Goal: Use online tool/utility: Utilize a website feature to perform a specific function

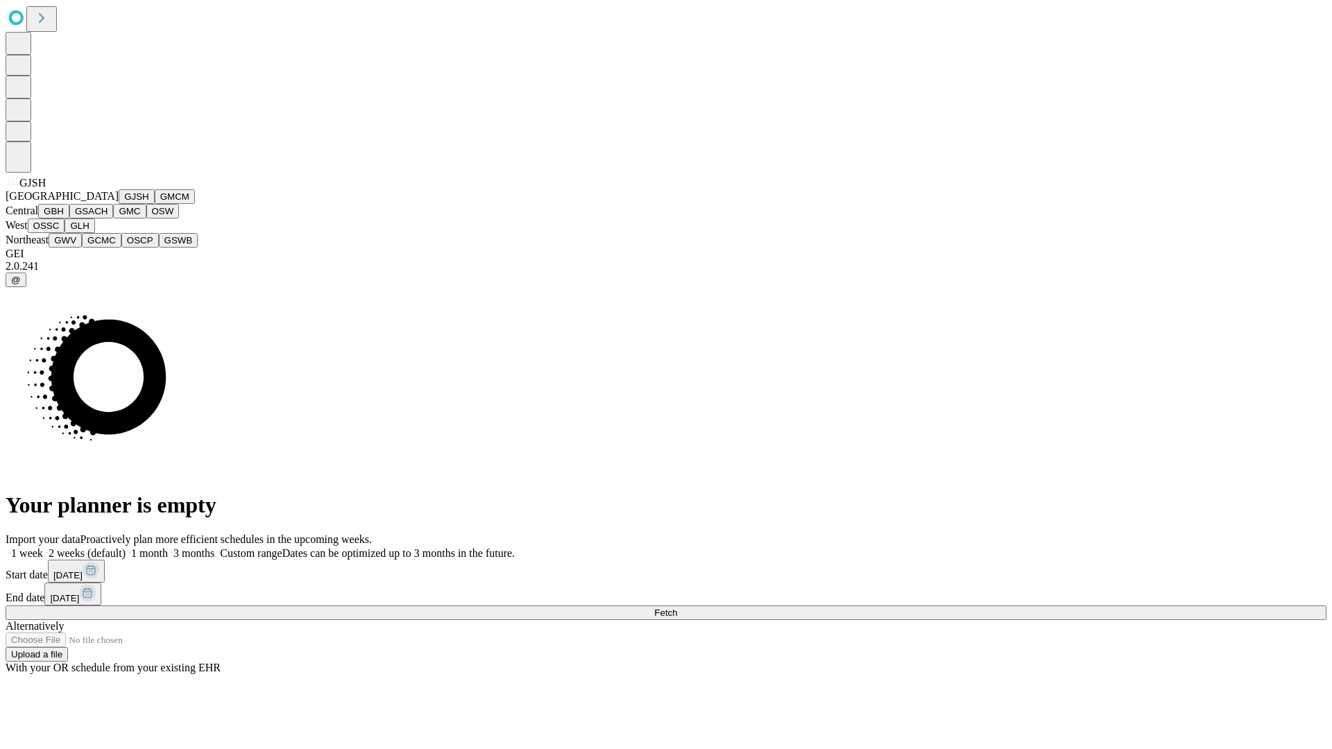
click at [119, 204] on button "GJSH" at bounding box center [137, 196] width 36 height 15
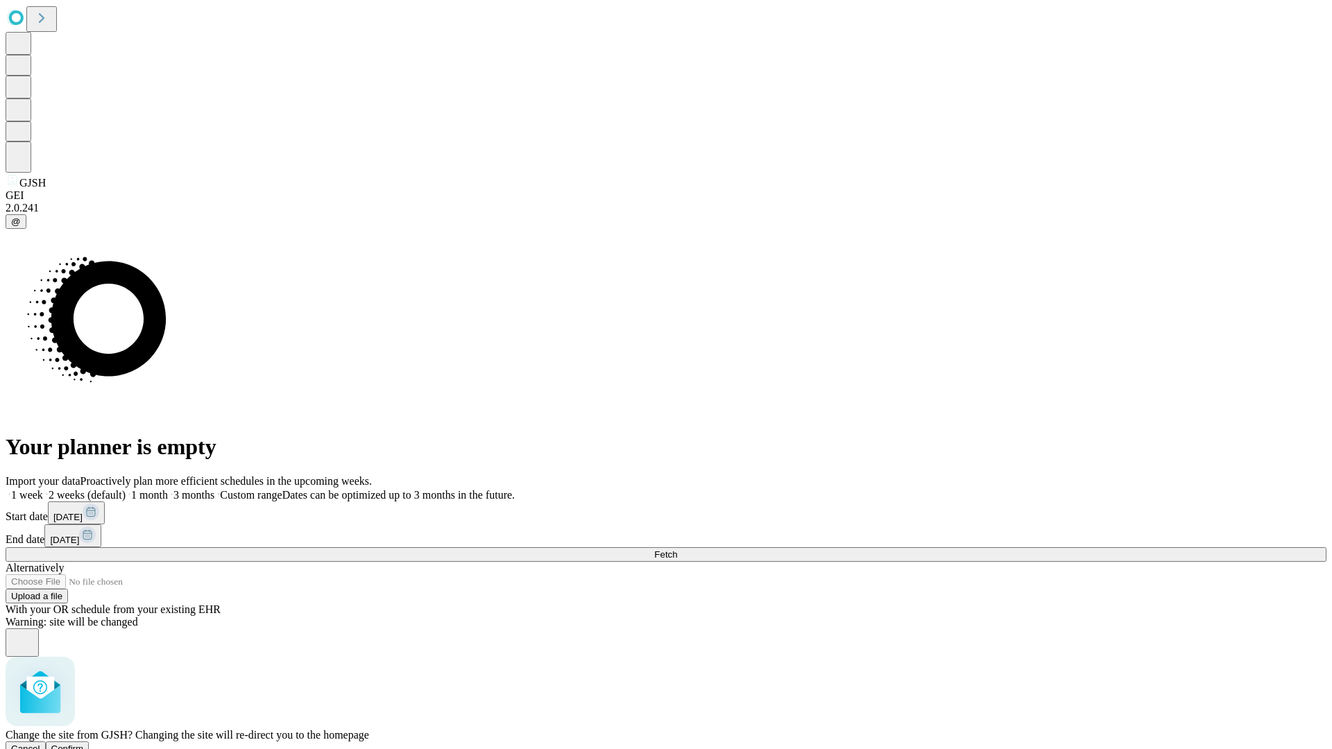
click at [84, 744] on span "Confirm" at bounding box center [67, 749] width 33 height 10
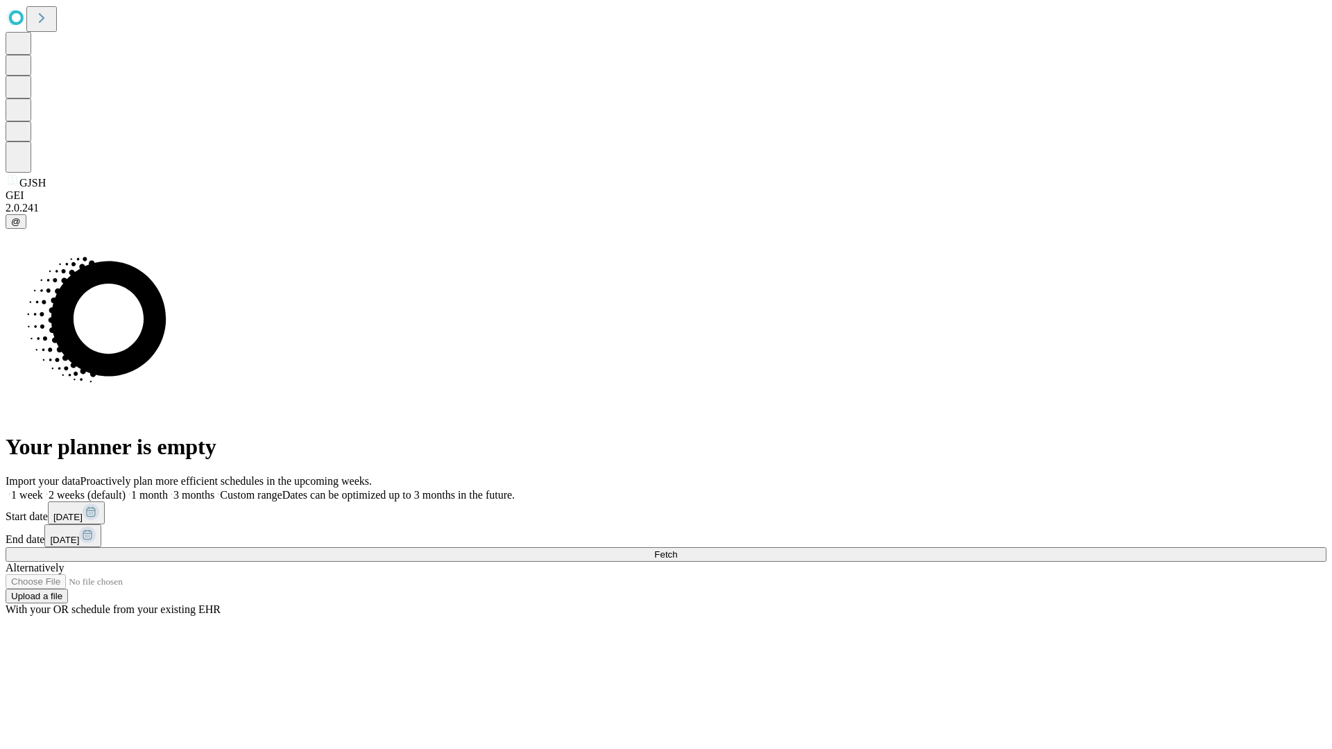
click at [168, 489] on label "1 month" at bounding box center [147, 495] width 42 height 12
click at [677, 549] on span "Fetch" at bounding box center [665, 554] width 23 height 10
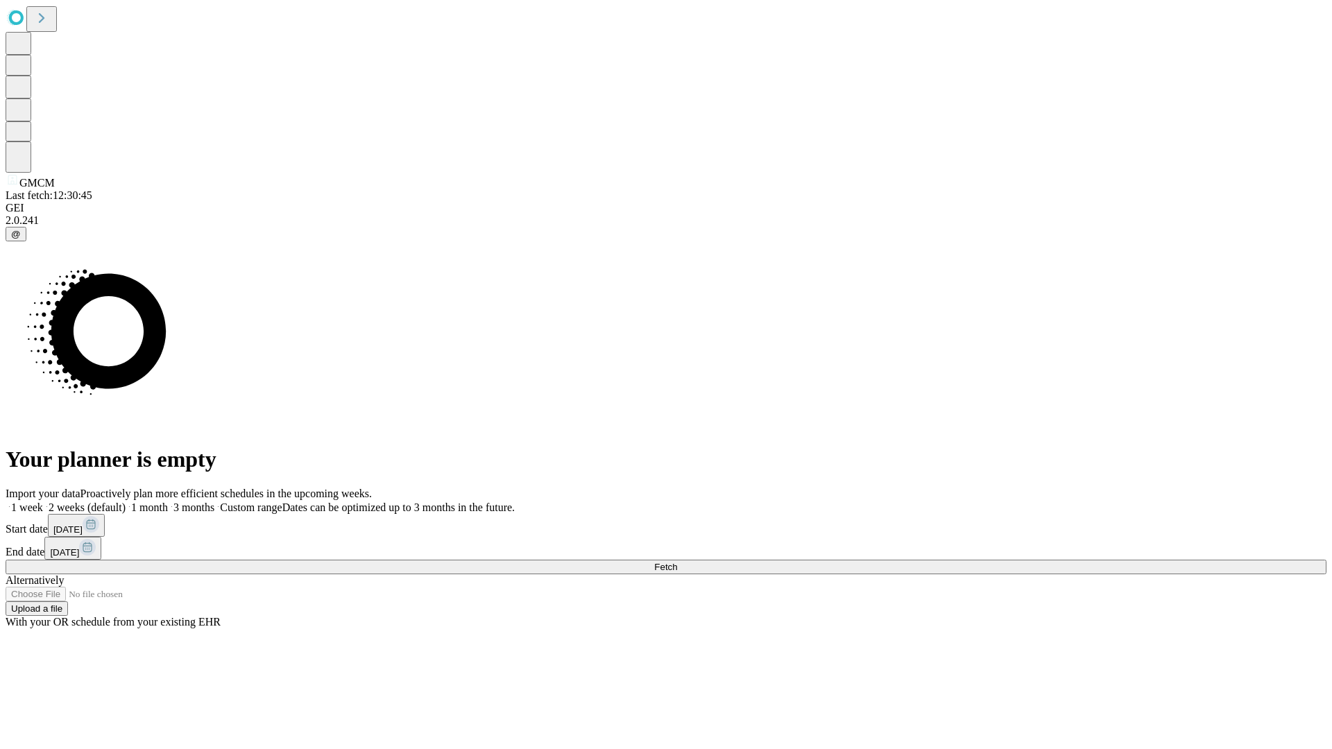
click at [168, 502] on label "1 month" at bounding box center [147, 508] width 42 height 12
click at [677, 562] on span "Fetch" at bounding box center [665, 567] width 23 height 10
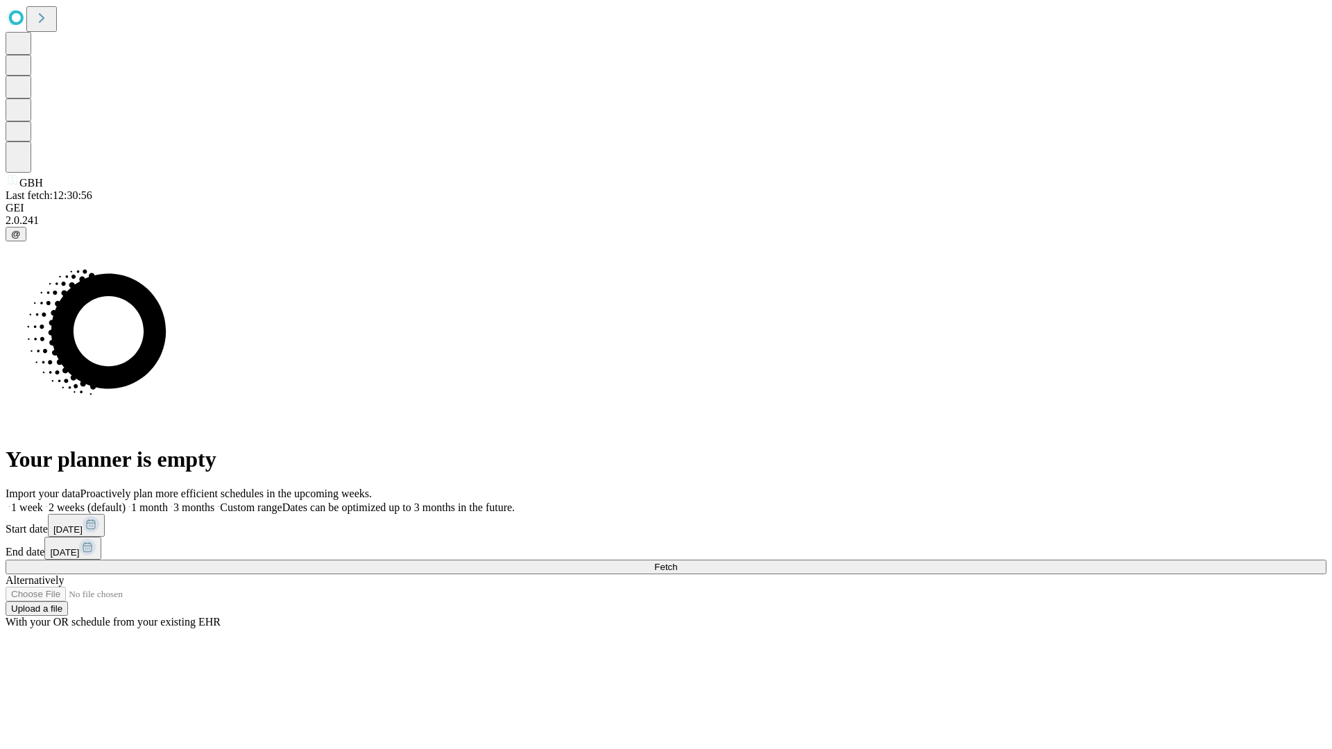
click at [677, 562] on span "Fetch" at bounding box center [665, 567] width 23 height 10
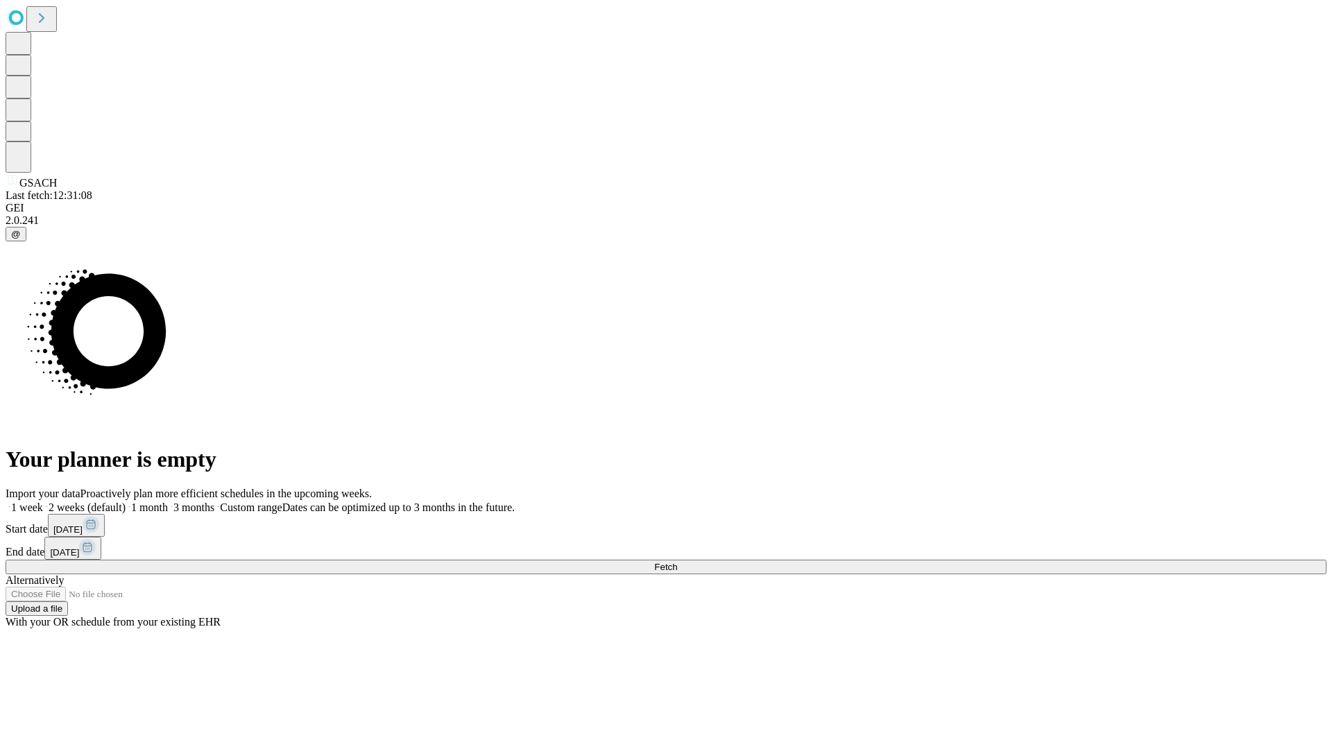
click at [168, 502] on label "1 month" at bounding box center [147, 508] width 42 height 12
click at [677, 562] on span "Fetch" at bounding box center [665, 567] width 23 height 10
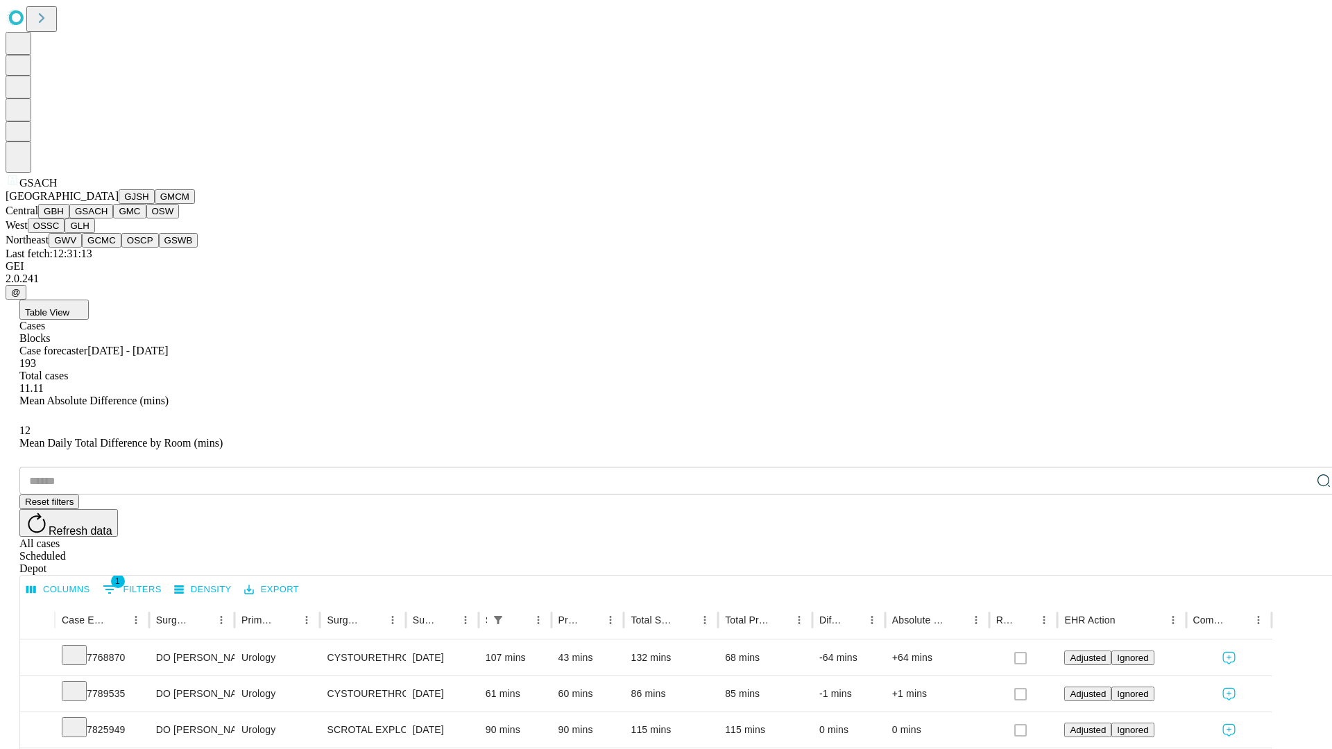
click at [113, 219] on button "GMC" at bounding box center [129, 211] width 33 height 15
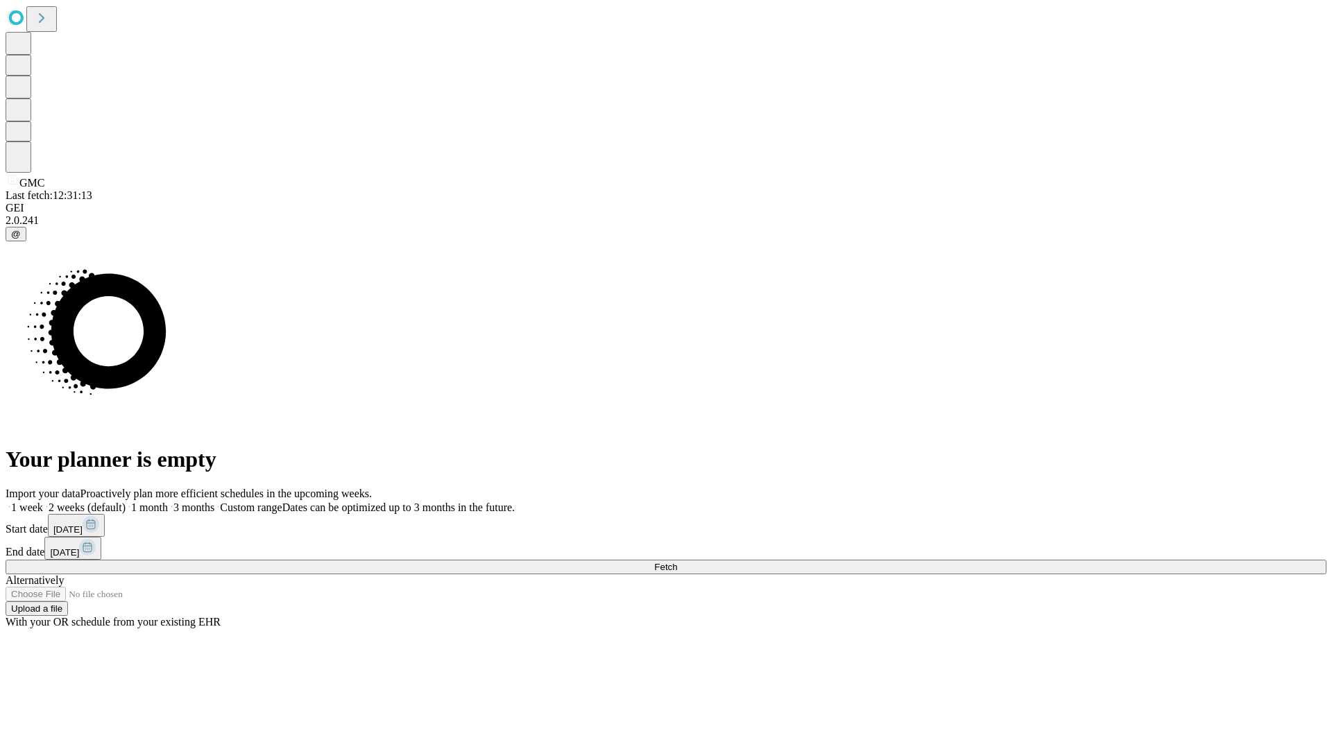
click at [168, 502] on label "1 month" at bounding box center [147, 508] width 42 height 12
click at [677, 562] on span "Fetch" at bounding box center [665, 567] width 23 height 10
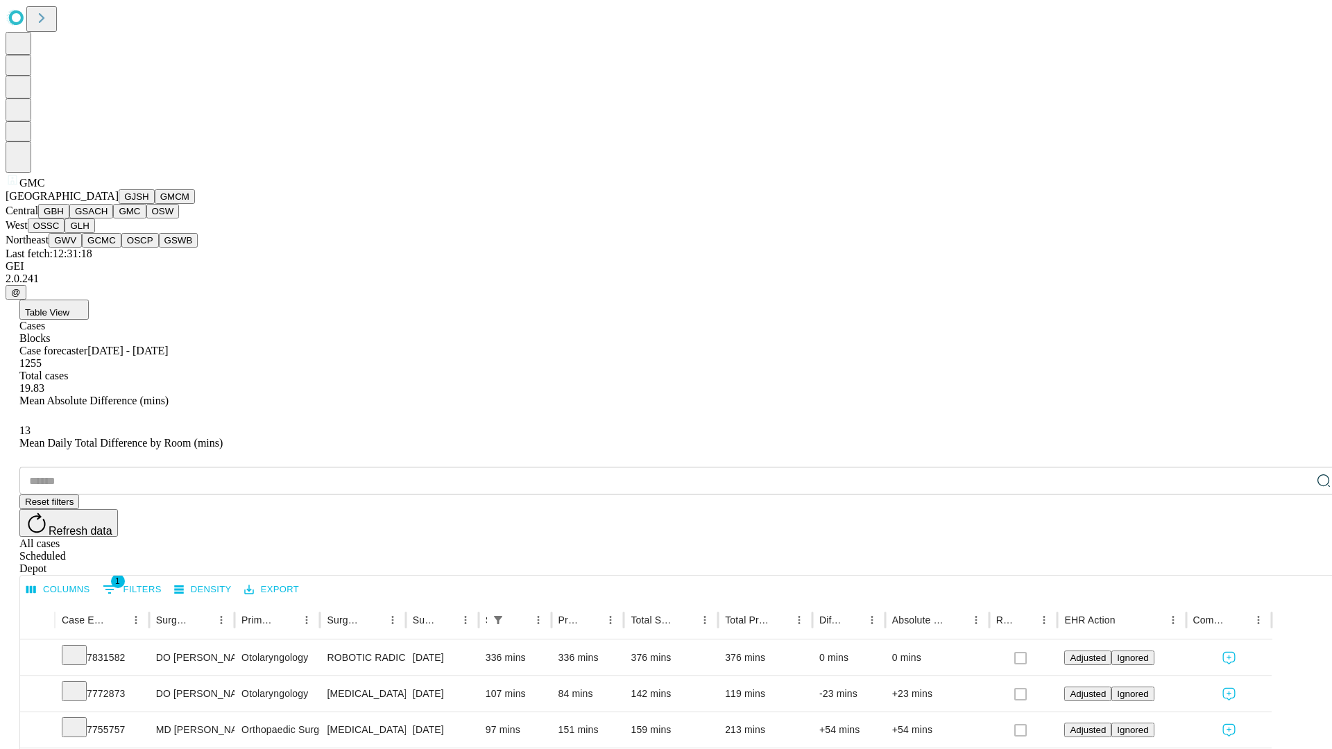
click at [146, 219] on button "OSW" at bounding box center [162, 211] width 33 height 15
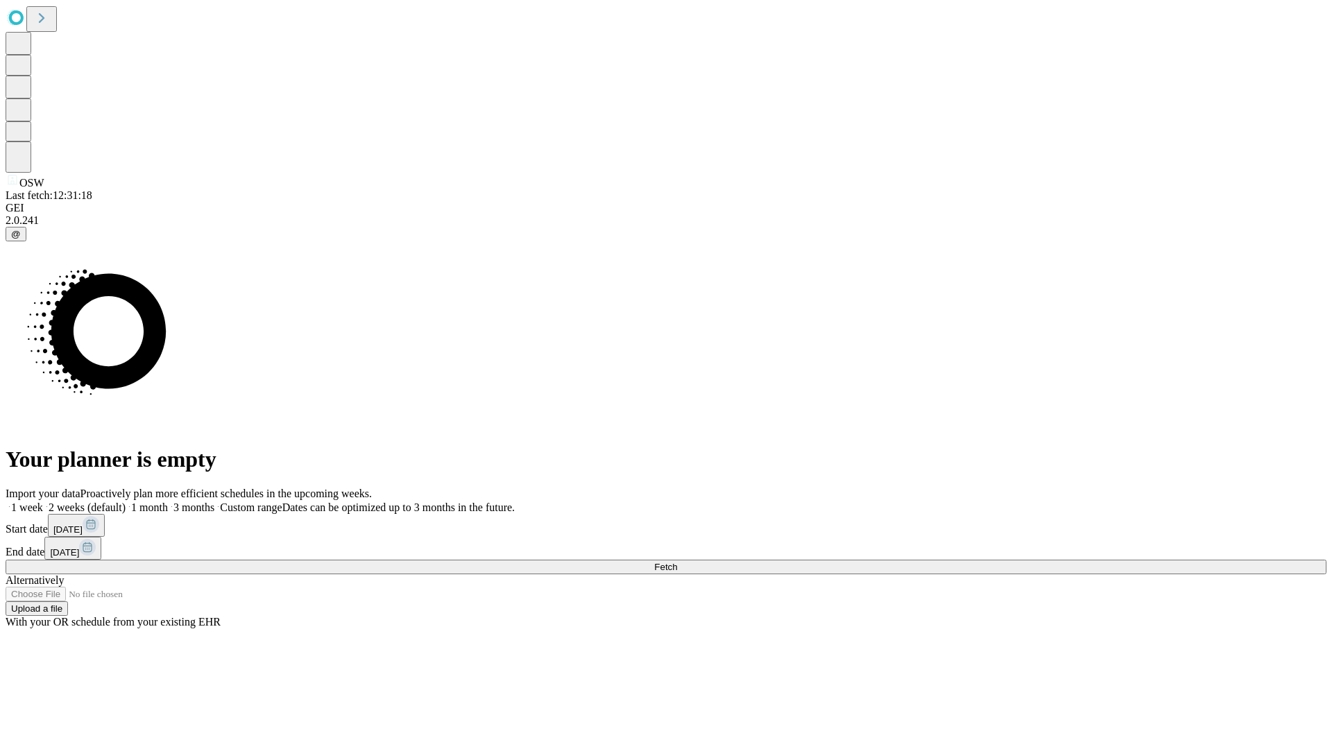
click at [168, 502] on label "1 month" at bounding box center [147, 508] width 42 height 12
click at [677, 562] on span "Fetch" at bounding box center [665, 567] width 23 height 10
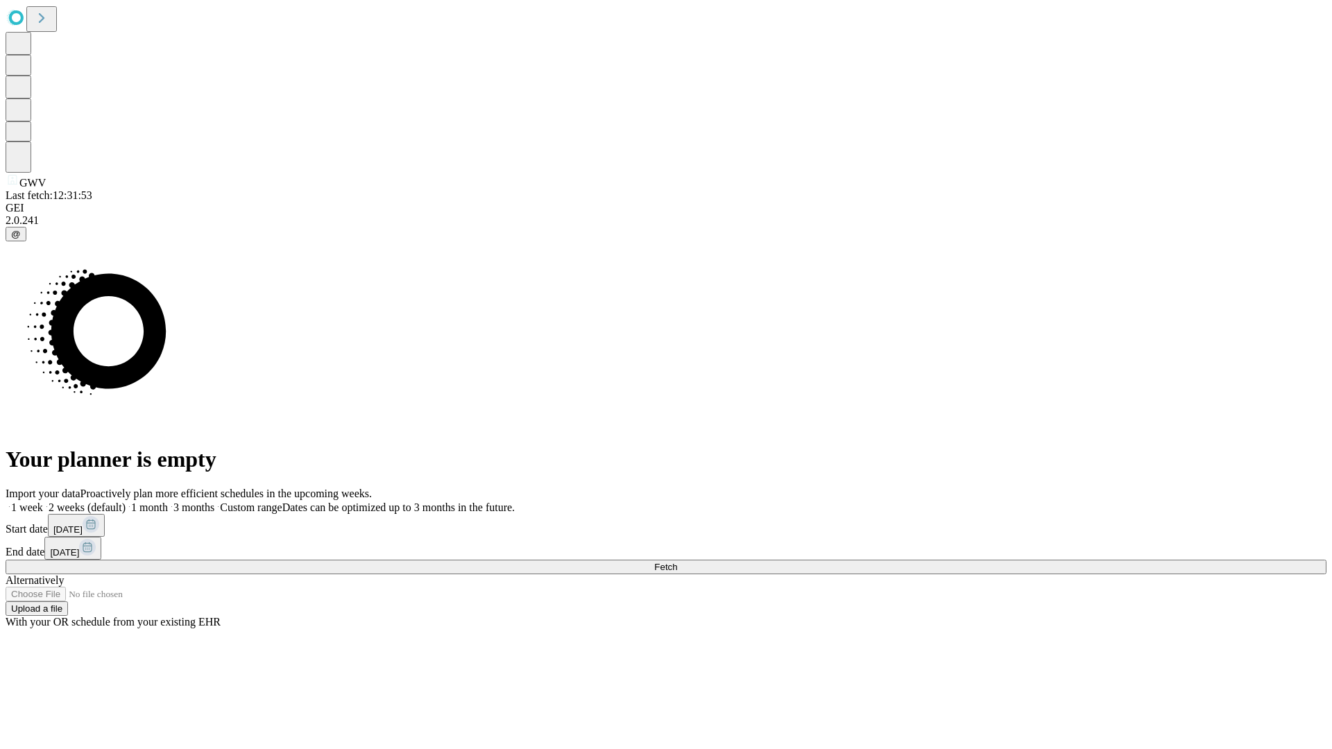
click at [168, 502] on label "1 month" at bounding box center [147, 508] width 42 height 12
click at [677, 562] on span "Fetch" at bounding box center [665, 567] width 23 height 10
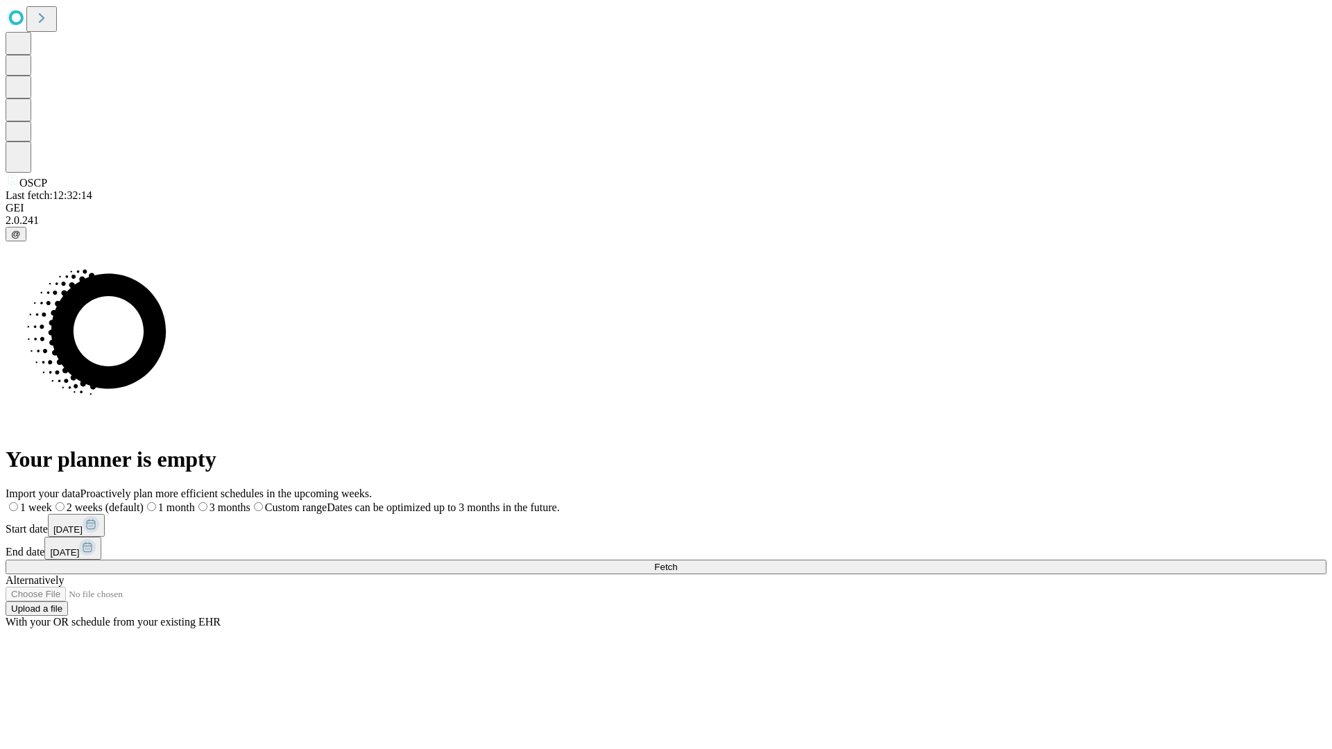
click at [677, 562] on span "Fetch" at bounding box center [665, 567] width 23 height 10
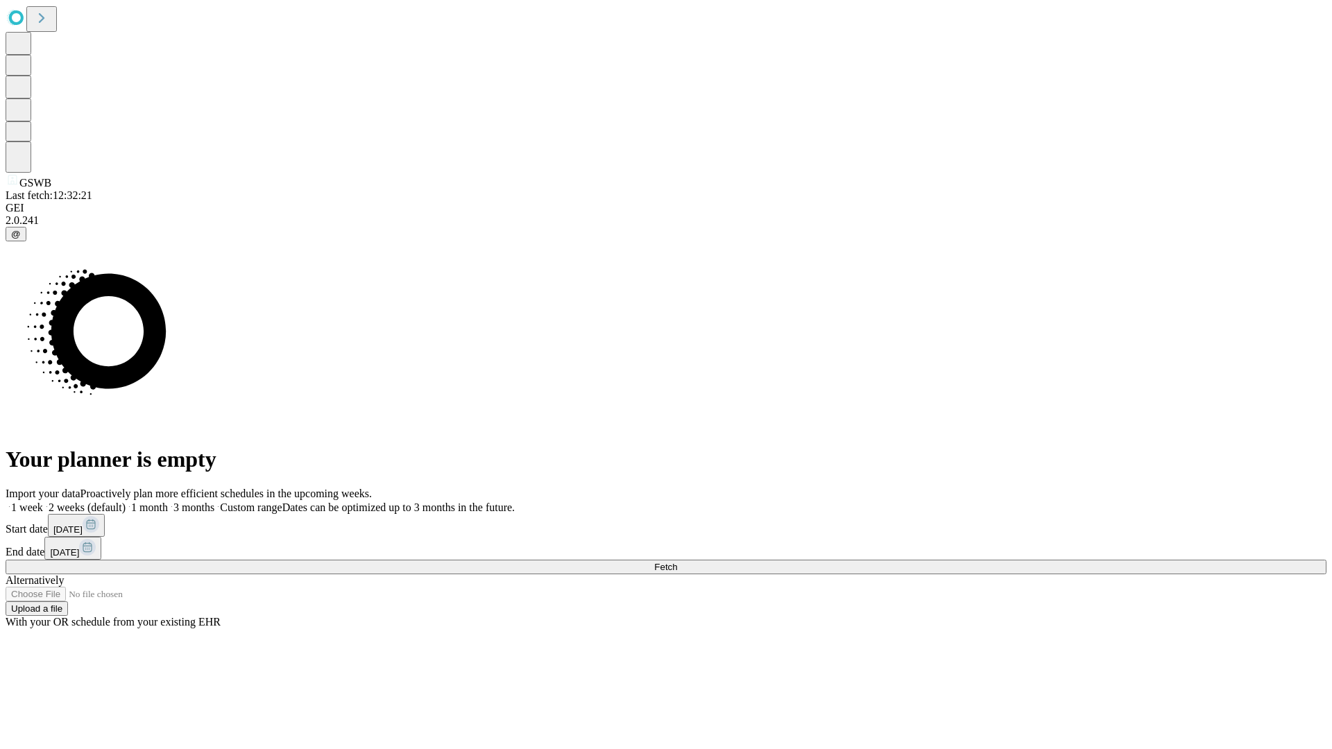
click at [168, 502] on label "1 month" at bounding box center [147, 508] width 42 height 12
click at [677, 562] on span "Fetch" at bounding box center [665, 567] width 23 height 10
